Goal: Task Accomplishment & Management: Use online tool/utility

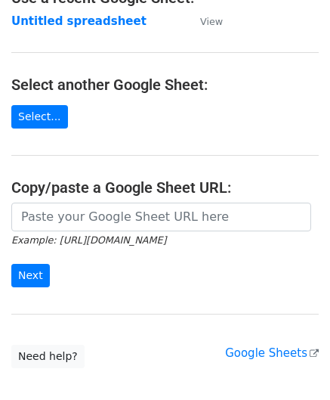
scroll to position [151, 0]
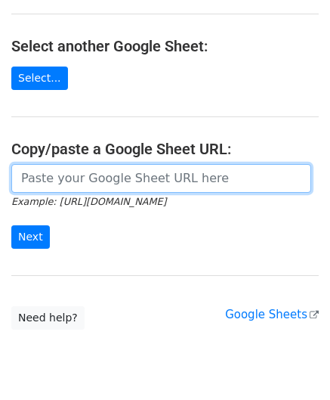
click at [59, 175] on input "url" at bounding box center [161, 178] width 300 height 29
paste input "https://docs.google.com/spreadsheets/d/1mcnLnasJn_k1i85O7lDRVL1LfSgvLRHuNSWMn_5…"
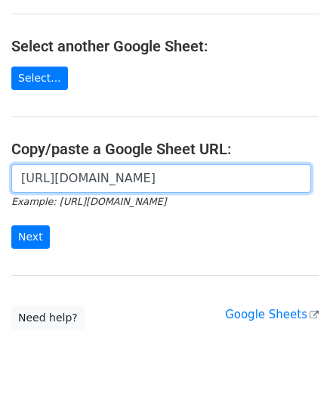
scroll to position [0, 327]
type input "https://docs.google.com/spreadsheets/d/1mcnLnasJn_k1i85O7lDRVL1LfSgvLRHuNSWMn_5…"
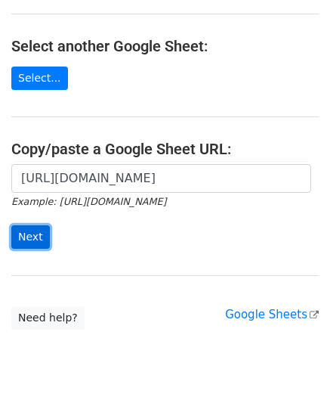
click at [28, 234] on input "Next" at bounding box center [30, 236] width 39 height 23
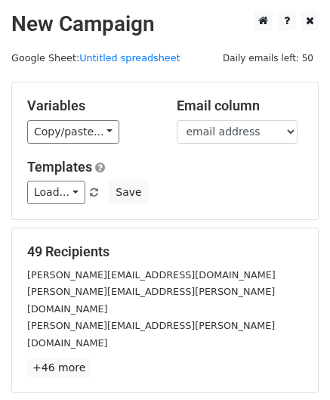
scroll to position [184, 0]
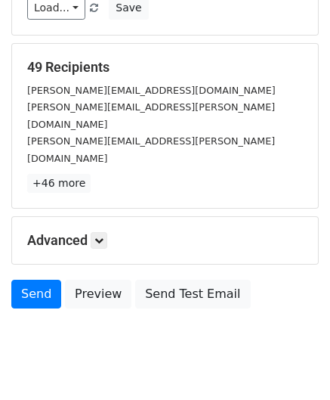
click at [112, 232] on h5 "Advanced" at bounding box center [165, 240] width 276 height 17
click at [103, 236] on icon at bounding box center [98, 240] width 9 height 9
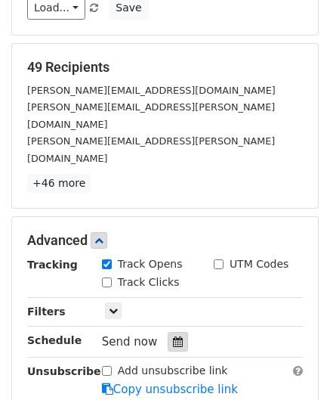
click at [173, 336] on icon at bounding box center [178, 341] width 10 height 11
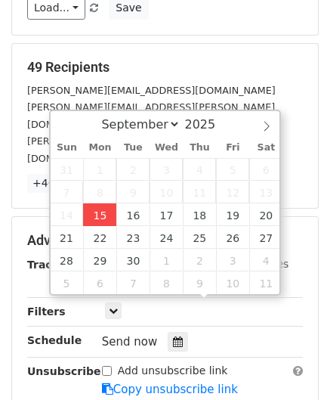
type input "[DATE] 12:00"
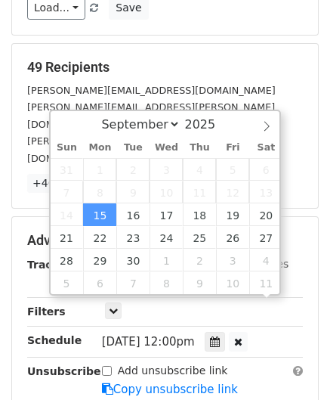
scroll to position [0, 0]
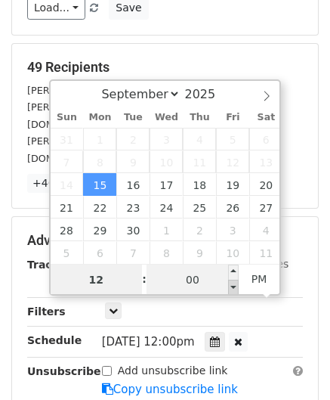
paste input "1"
type input "11"
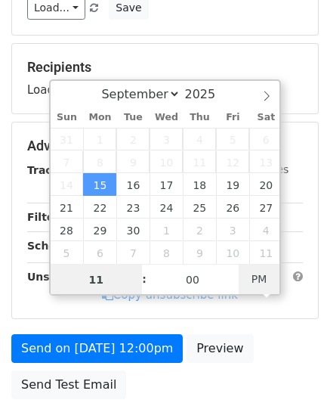
type input "[DATE] 11:00"
click at [257, 280] on span "PM" at bounding box center [260, 279] width 42 height 30
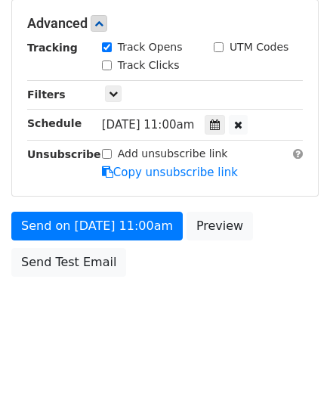
scroll to position [367, 0]
